Goal: Contribute content

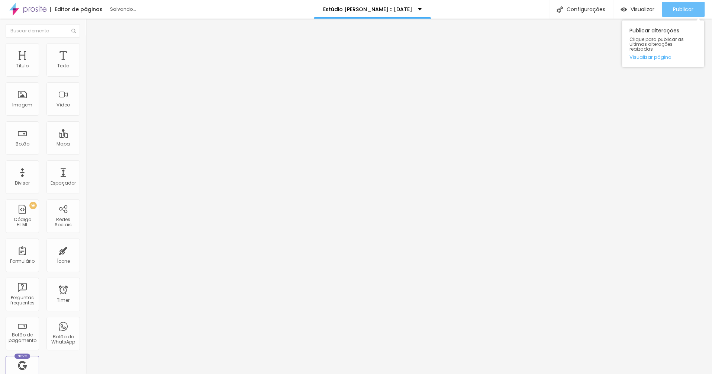
click at [681, 3] on div "Publicar" at bounding box center [683, 9] width 20 height 15
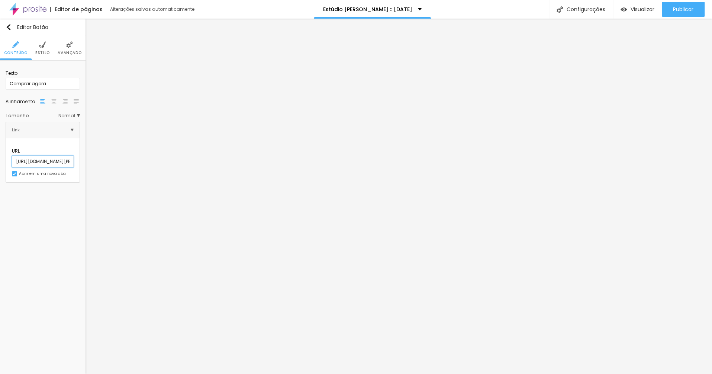
click at [43, 155] on input "[URL][DOMAIN_NAME][PERSON_NAME][DOMAIN_NAME][PERSON_NAME][DATE]" at bounding box center [43, 161] width 62 height 12
click at [61, 156] on input "[URL][DOMAIN_NAME][PERSON_NAME][DOMAIN_NAME][PERSON_NAME][DATE]" at bounding box center [43, 161] width 62 height 12
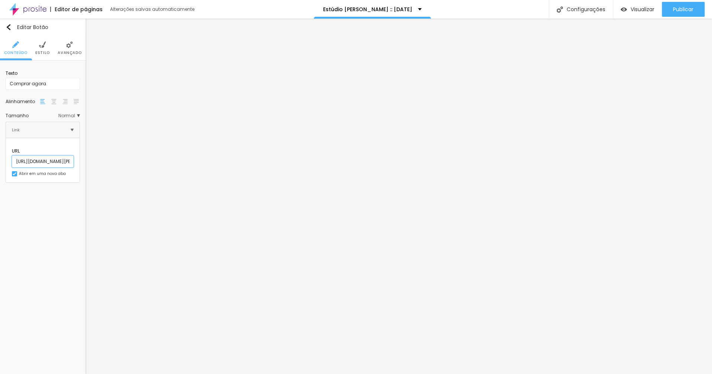
click at [61, 156] on input "[URL][DOMAIN_NAME][PERSON_NAME][DOMAIN_NAME][PERSON_NAME][DATE]" at bounding box center [43, 161] width 62 height 12
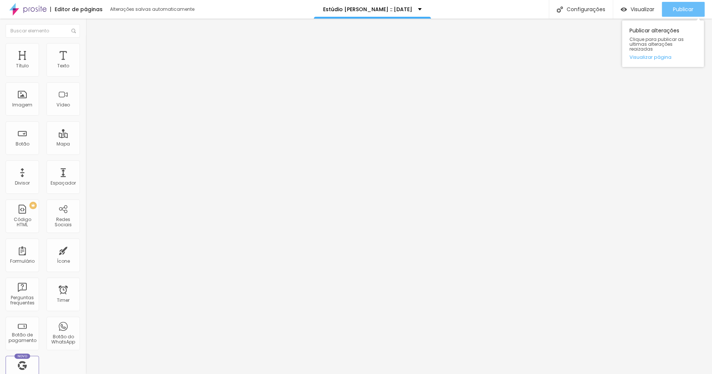
click at [675, 7] on span "Publicar" at bounding box center [683, 9] width 20 height 6
click at [688, 8] on span "Publicar" at bounding box center [683, 9] width 20 height 6
click at [650, 55] on link "Visualizar página" at bounding box center [662, 57] width 67 height 5
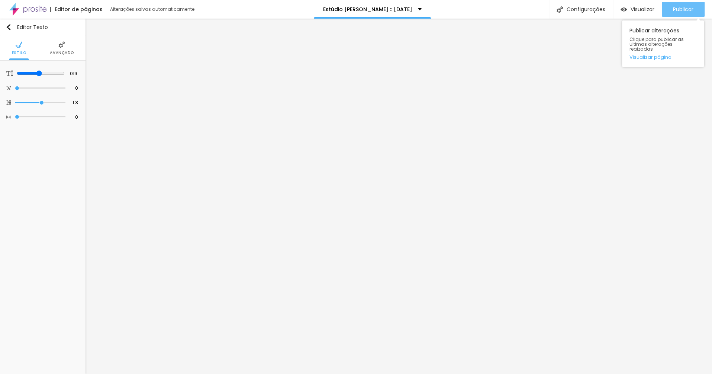
click at [683, 4] on div "Publicar" at bounding box center [683, 9] width 20 height 15
type input "19"
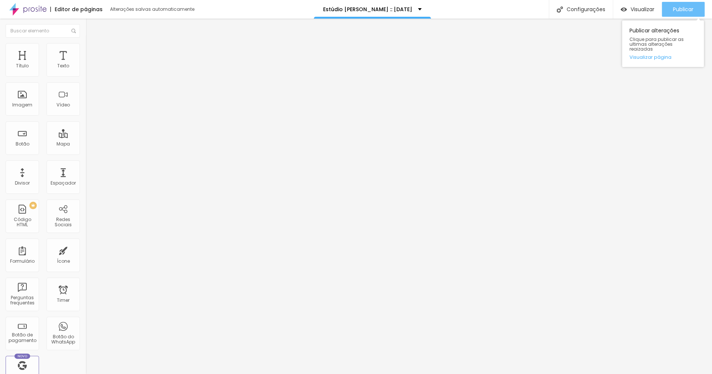
click at [676, 8] on span "Publicar" at bounding box center [683, 9] width 20 height 6
click at [685, 3] on div "Publicar" at bounding box center [683, 9] width 20 height 15
click at [688, 11] on span "Publicar" at bounding box center [683, 9] width 20 height 6
click at [684, 12] on span "Publicar" at bounding box center [683, 9] width 20 height 6
click at [684, 8] on span "Publicar" at bounding box center [683, 9] width 20 height 6
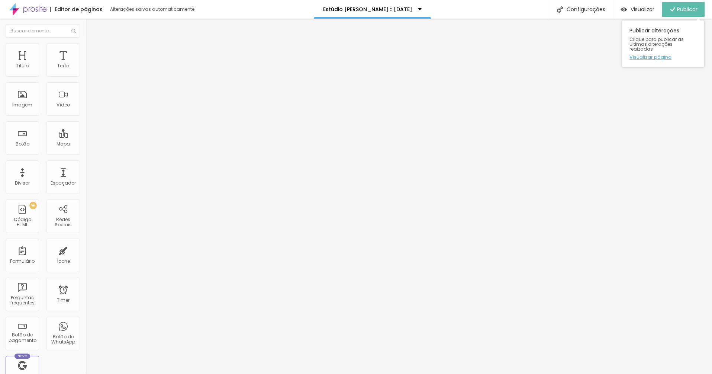
click at [651, 55] on link "Visualizar página" at bounding box center [662, 57] width 67 height 5
